Goal: Answer question/provide support

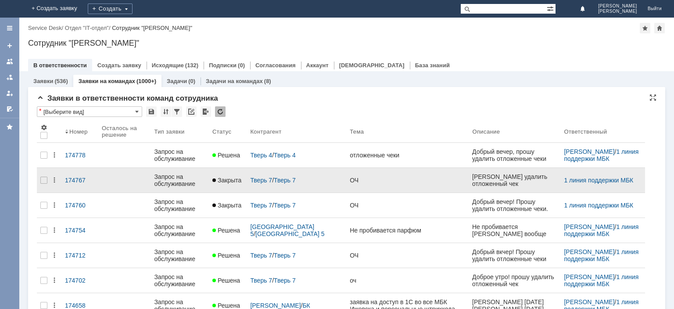
click at [175, 180] on div "Запрос на обслуживание" at bounding box center [179, 180] width 51 height 14
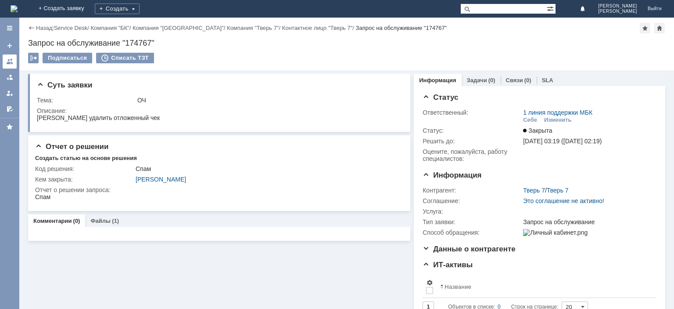
click at [9, 66] on link at bounding box center [10, 61] width 14 height 14
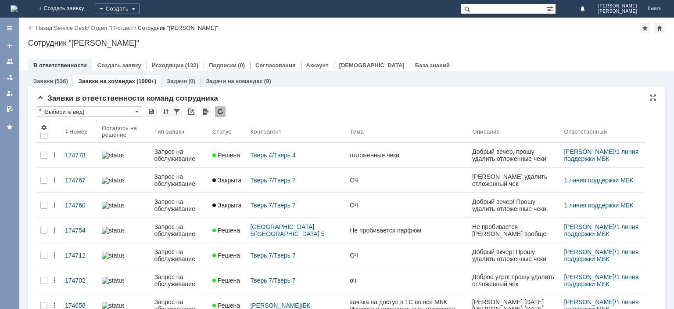
click at [218, 113] on div at bounding box center [220, 111] width 11 height 11
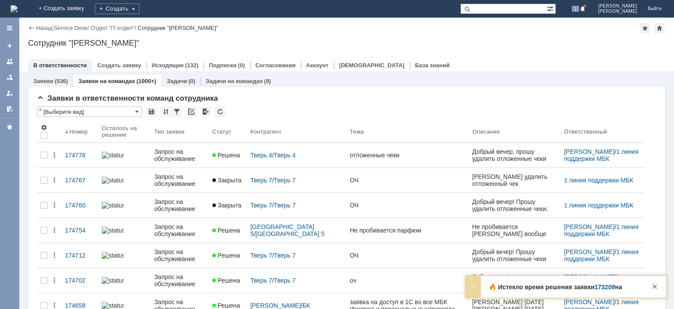
click at [612, 286] on link "173209" at bounding box center [605, 286] width 21 height 7
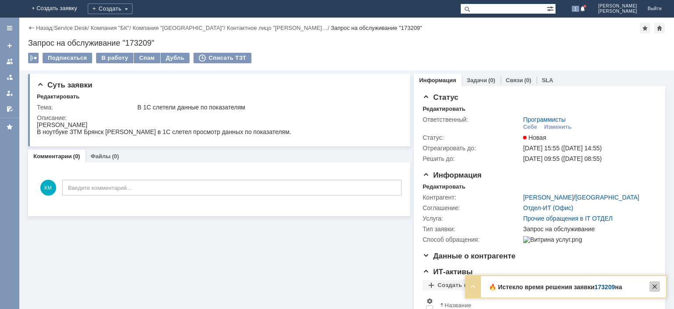
click at [654, 285] on div at bounding box center [655, 286] width 11 height 11
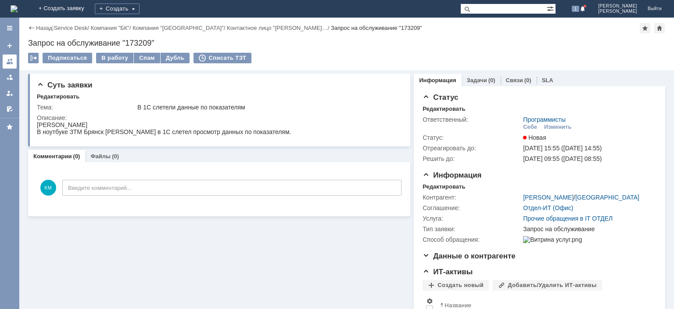
click at [7, 59] on div at bounding box center [9, 61] width 7 height 7
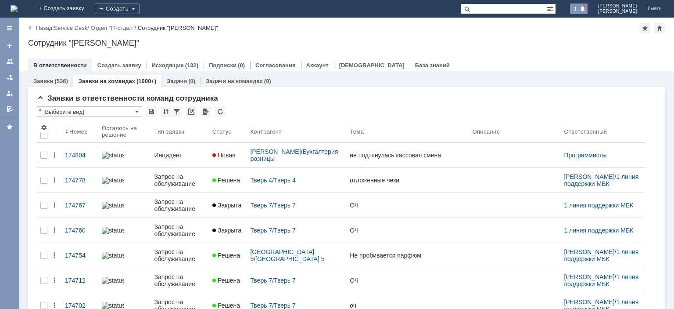
click at [580, 8] on span "1" at bounding box center [576, 9] width 8 height 6
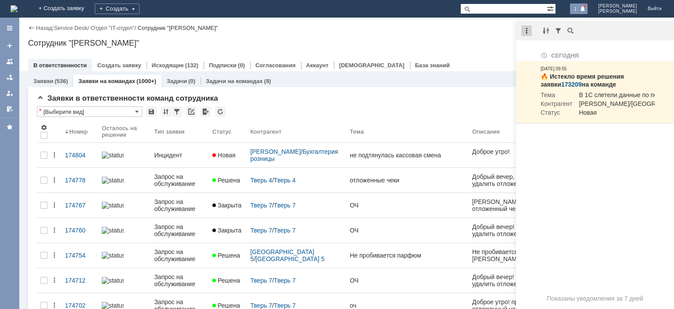
click at [528, 31] on div at bounding box center [527, 30] width 11 height 11
click at [545, 52] on div "Отметить уведомления прочитанными" at bounding box center [588, 53] width 118 height 6
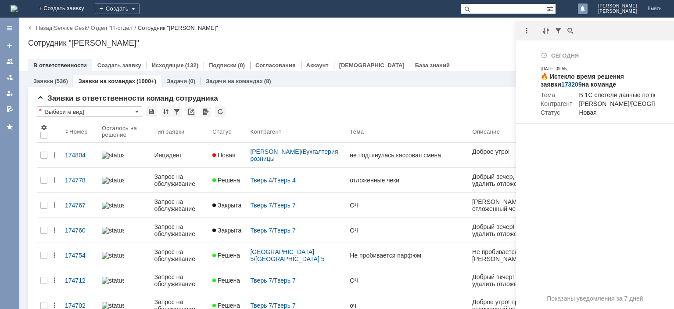
click at [477, 29] on div "Назад | Service Desk / Отдел "IT-отдел" / Сотрудник "Калиниченко Максим"" at bounding box center [347, 28] width 638 height 11
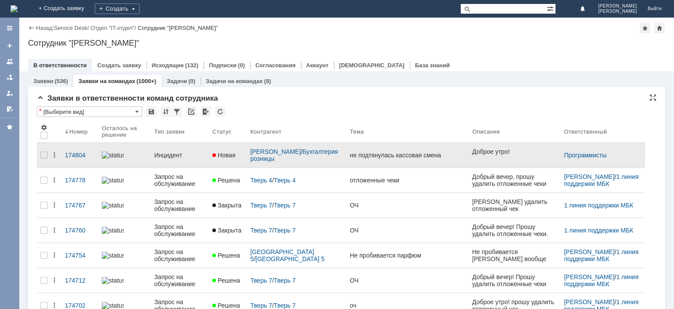
click at [160, 154] on div "Инцидент" at bounding box center [179, 154] width 51 height 7
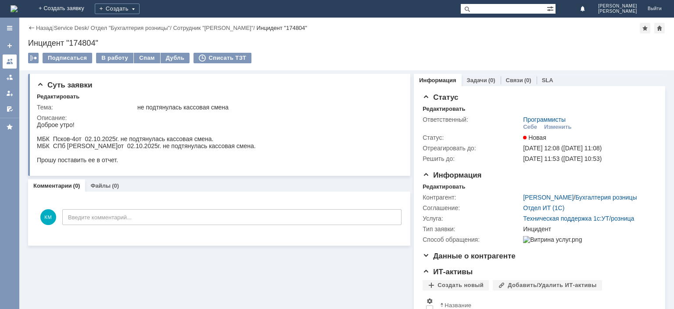
click at [6, 66] on link at bounding box center [10, 61] width 14 height 14
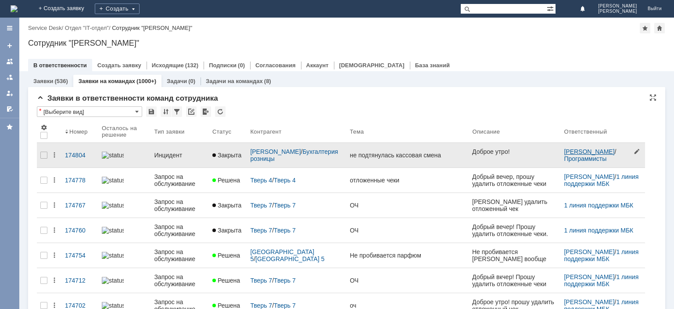
click at [564, 152] on link "[PERSON_NAME]" at bounding box center [589, 151] width 50 height 7
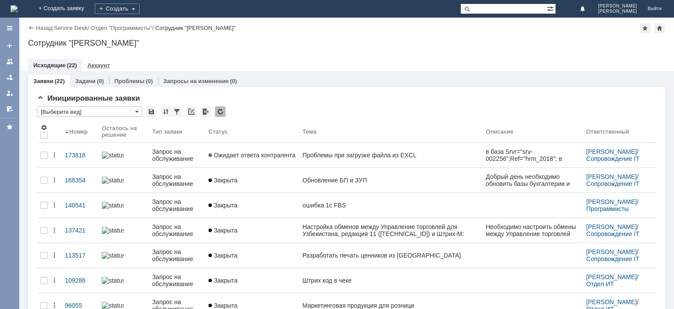
click at [103, 63] on link "Аккаунт" at bounding box center [98, 65] width 22 height 7
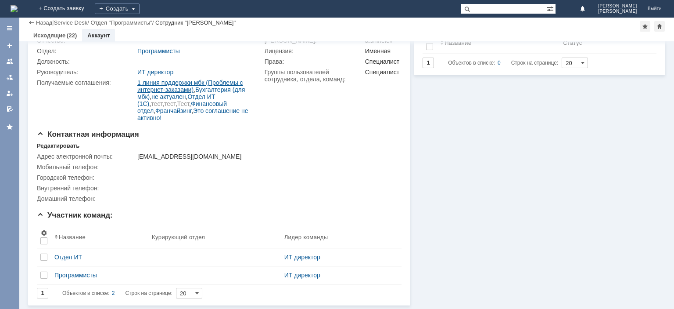
scroll to position [72, 0]
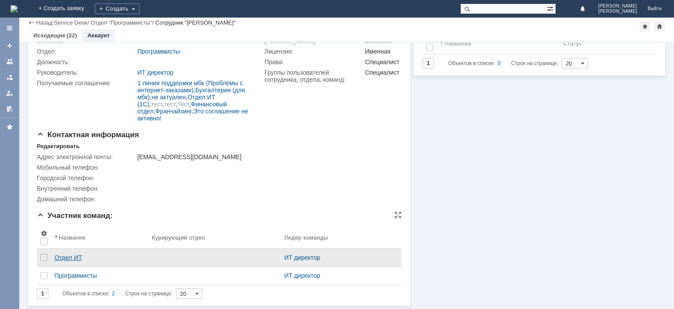
click at [75, 260] on div "Отдел ИТ" at bounding box center [99, 257] width 90 height 7
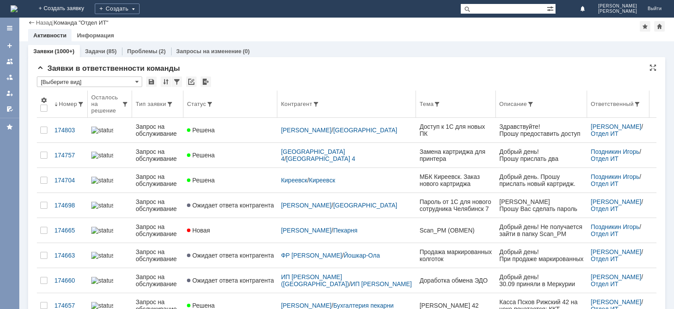
scroll to position [88, 0]
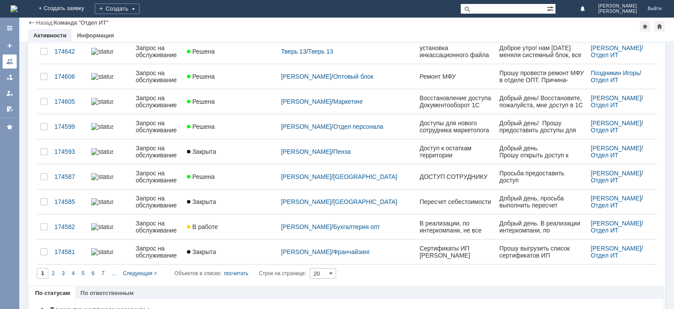
click at [10, 64] on div at bounding box center [9, 61] width 7 height 7
